Goal: Navigation & Orientation: Find specific page/section

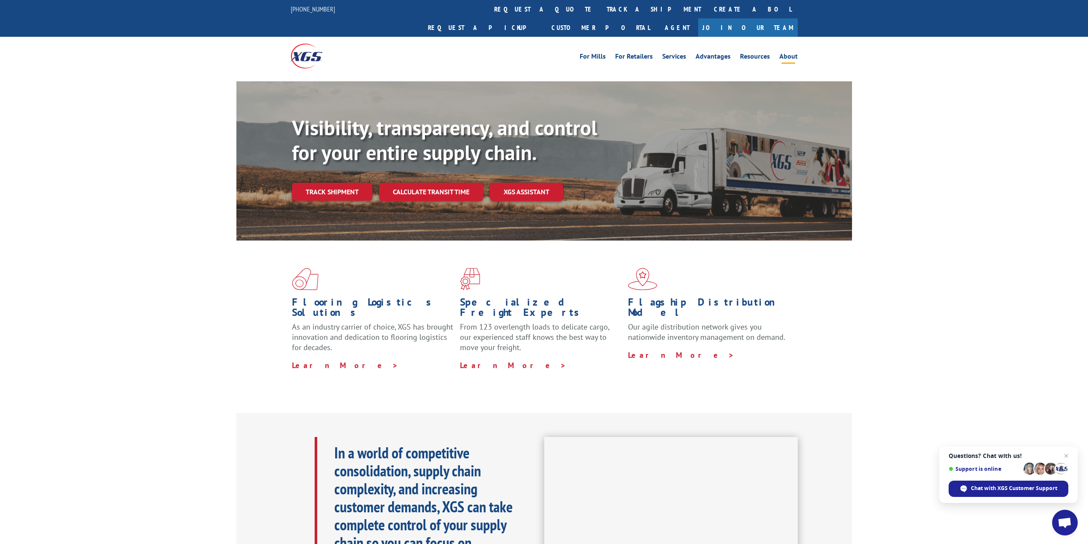
click at [784, 53] on link "About" at bounding box center [789, 57] width 18 height 9
